Goal: Information Seeking & Learning: Learn about a topic

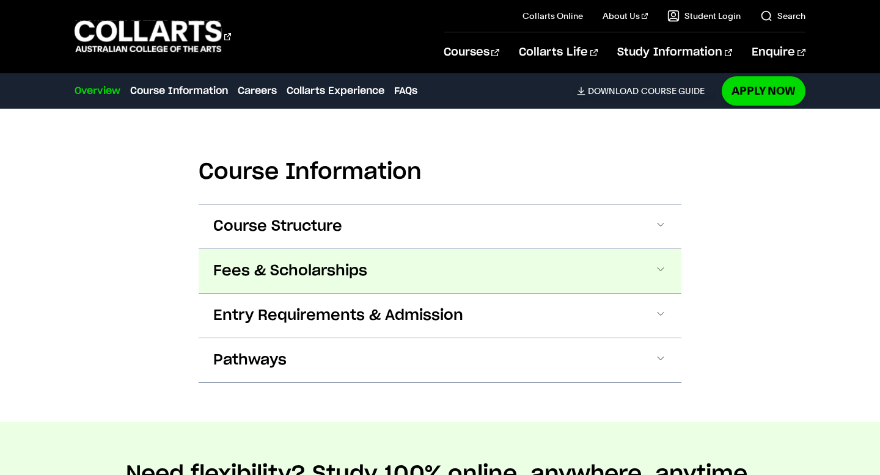
click at [345, 282] on button "Fees & Scholarships" at bounding box center [440, 271] width 483 height 44
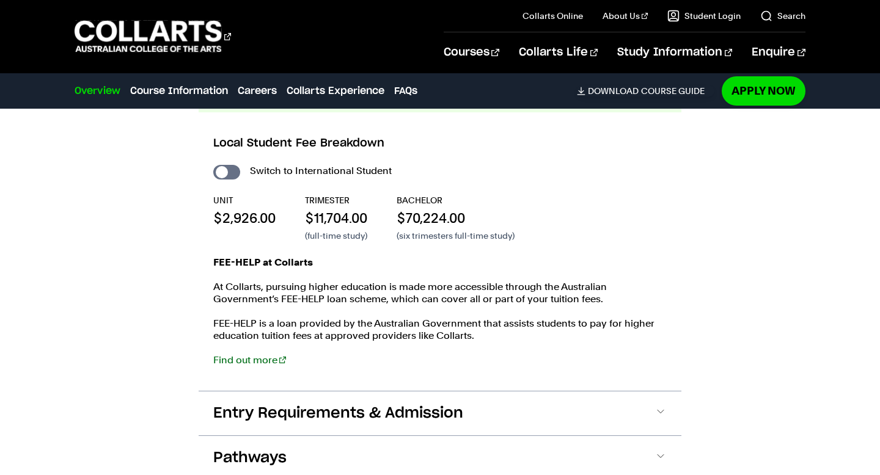
scroll to position [1380, 0]
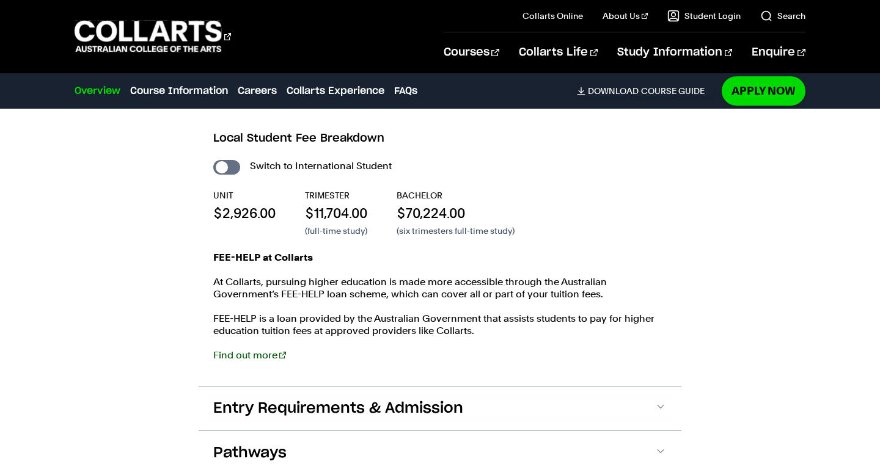
click at [254, 359] on link "Find out more" at bounding box center [249, 355] width 73 height 12
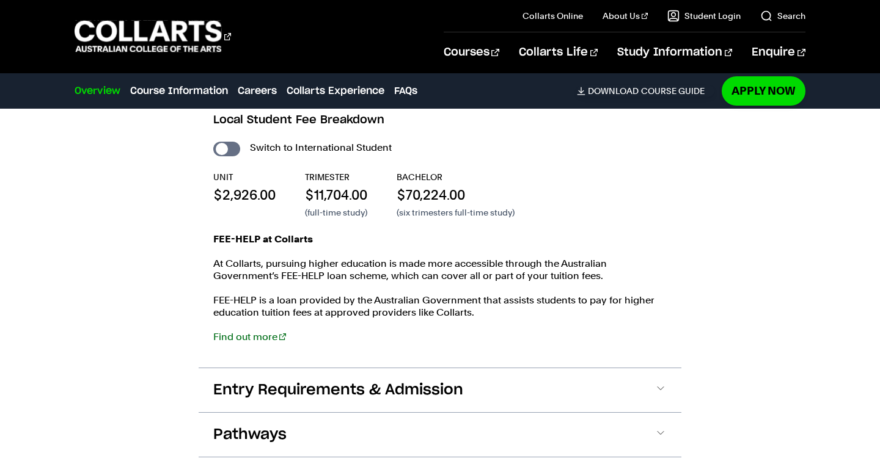
scroll to position [1402, 0]
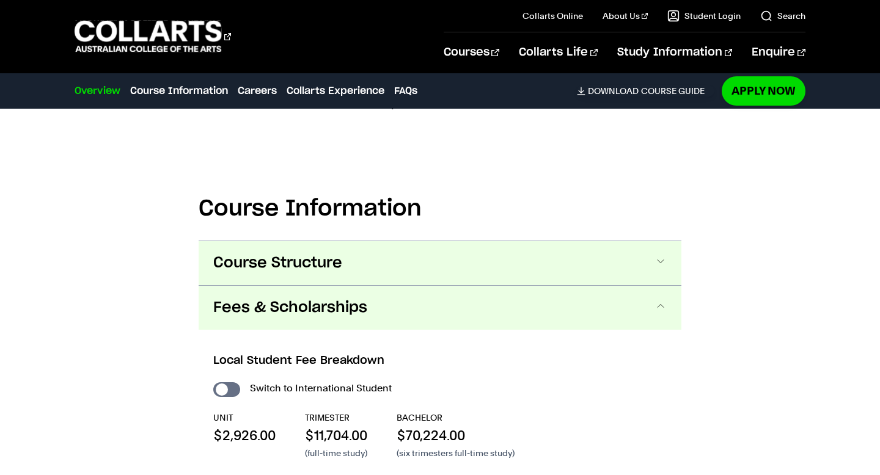
click at [663, 276] on button "Course Structure" at bounding box center [440, 263] width 483 height 44
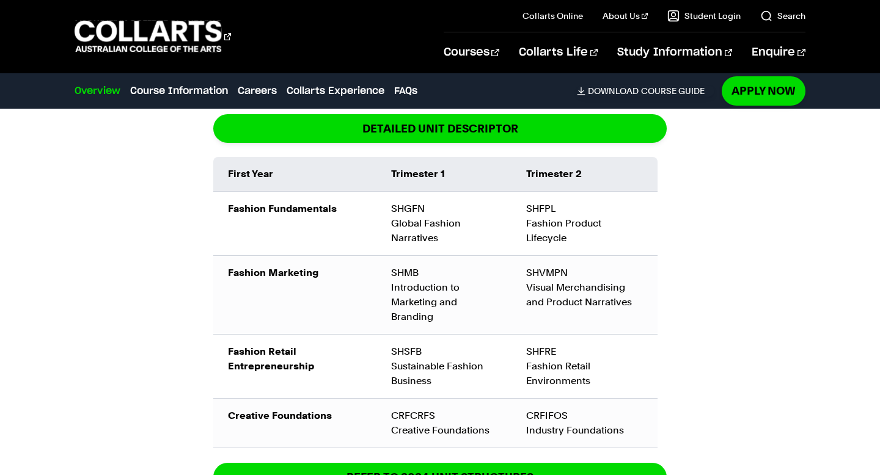
scroll to position [1439, 0]
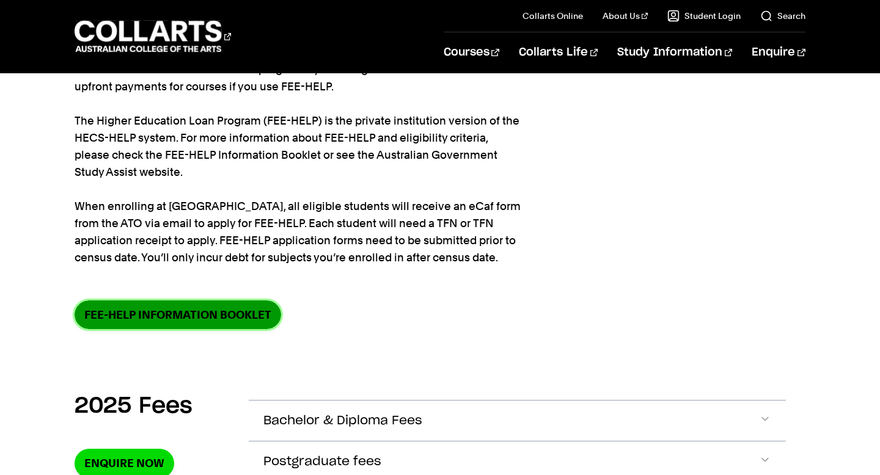
click at [238, 325] on link "FEE-HELP information booklet" at bounding box center [178, 315] width 207 height 29
